Goal: Check status: Check status

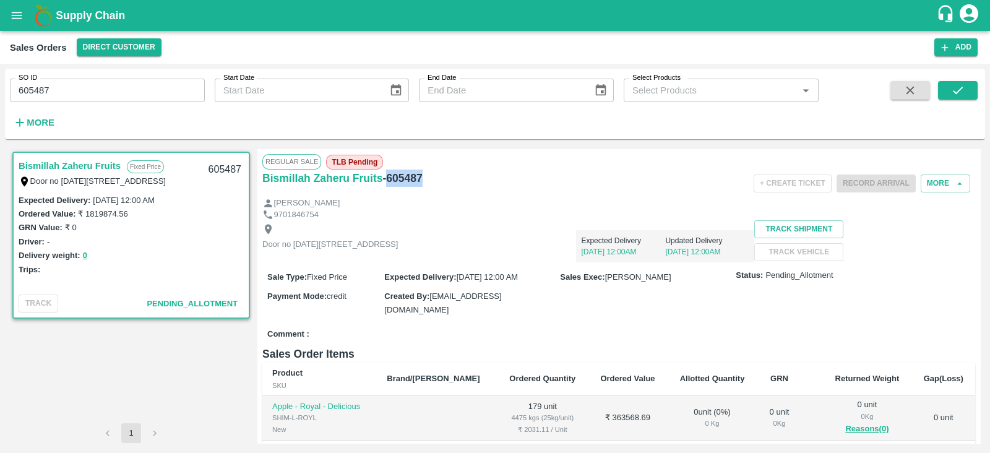
drag, startPoint x: 386, startPoint y: 178, endPoint x: 420, endPoint y: 178, distance: 34.0
click at [420, 178] on h6 "- 605487" at bounding box center [403, 178] width 40 height 17
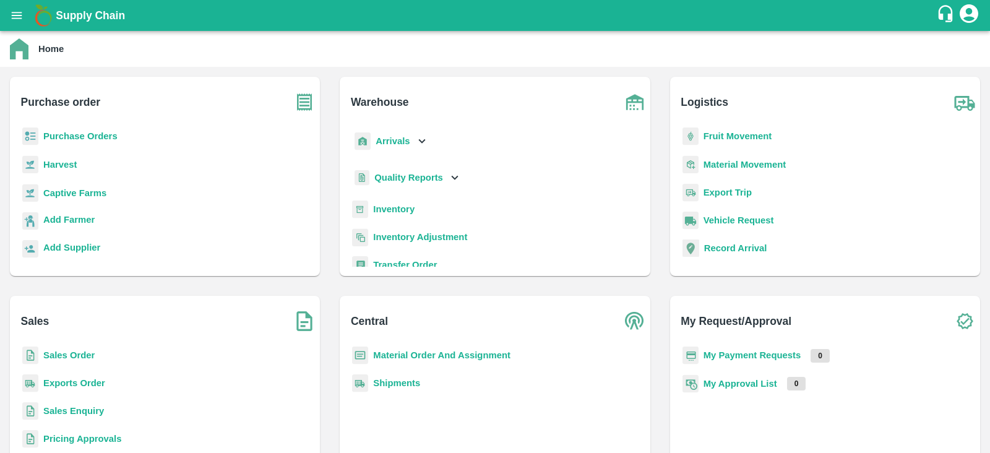
click at [62, 349] on p "Sales Order" at bounding box center [68, 356] width 51 height 14
click at [65, 357] on b "Sales Order" at bounding box center [68, 355] width 51 height 10
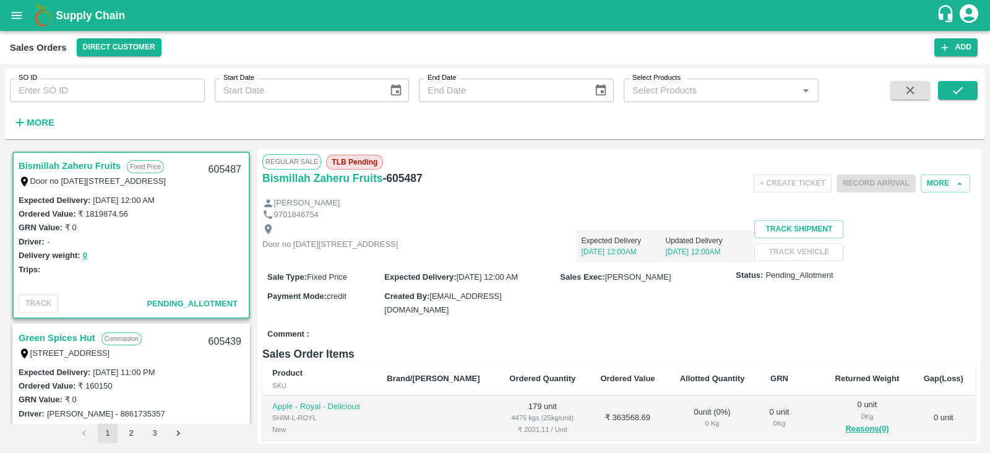
click at [65, 84] on input "SO ID" at bounding box center [107, 91] width 195 height 24
paste input "605429"
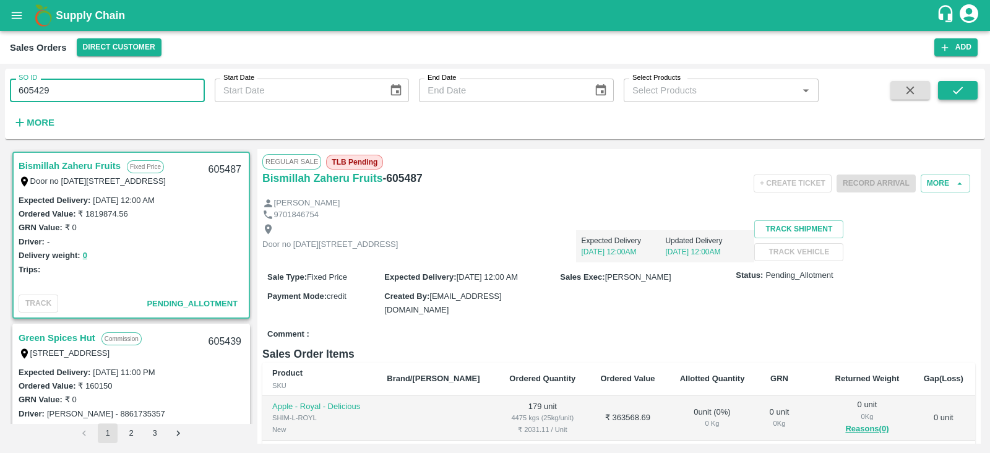
type input "605429"
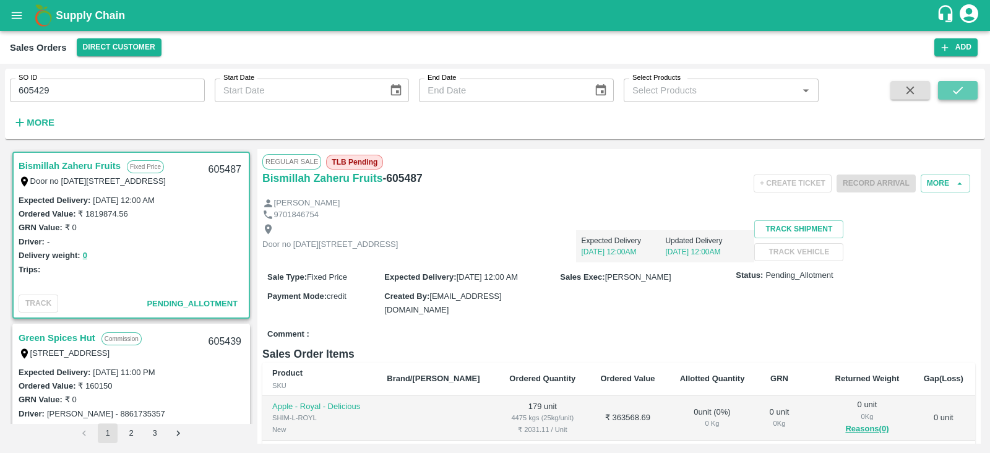
click at [954, 84] on icon "submit" at bounding box center [958, 91] width 14 height 14
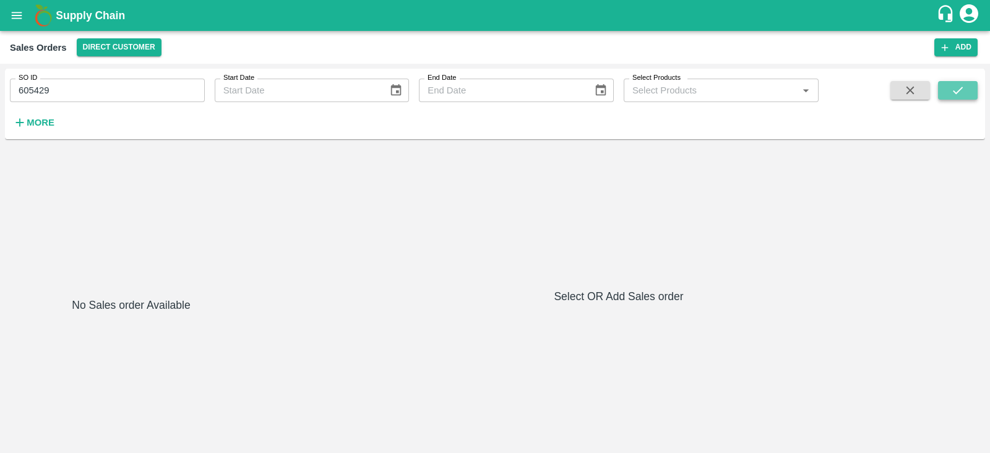
click at [971, 88] on button "submit" at bounding box center [958, 90] width 40 height 19
